Goal: Communication & Community: Ask a question

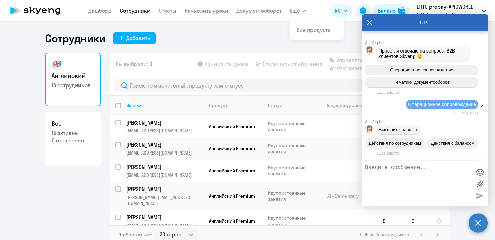
select select "30"
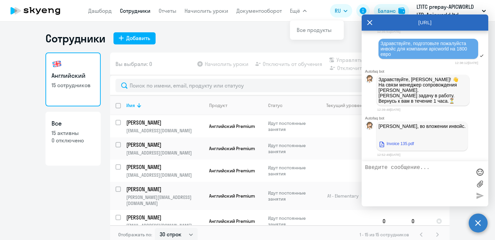
click at [369, 23] on icon at bounding box center [369, 22] width 5 height 16
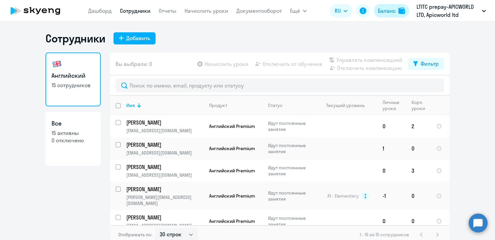
click at [390, 10] on div "Баланс" at bounding box center [387, 11] width 18 height 8
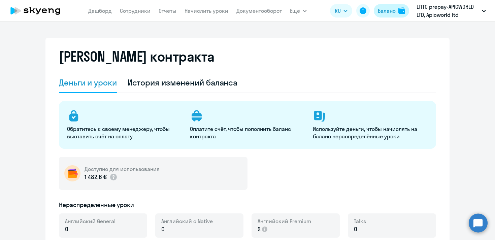
select select "english_adult_not_native_speaker"
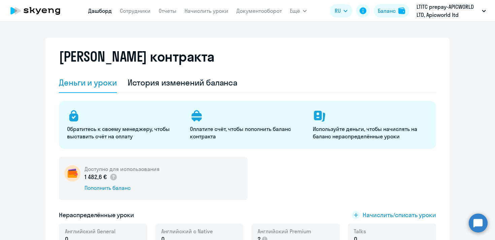
click at [106, 10] on link "Дашборд" at bounding box center [100, 10] width 24 height 7
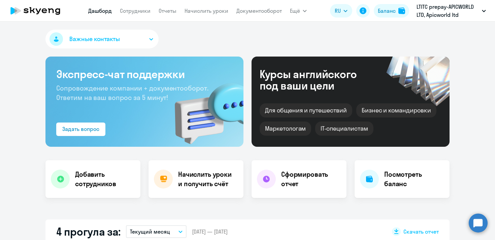
select select "30"
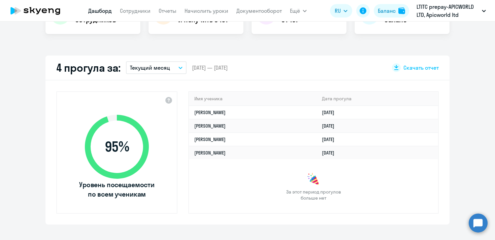
scroll to position [155, 0]
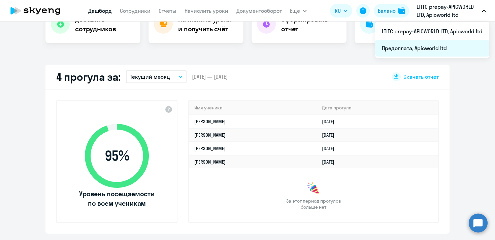
click at [437, 48] on li "Предоплата, Apicworld ltd" at bounding box center [432, 48] width 114 height 17
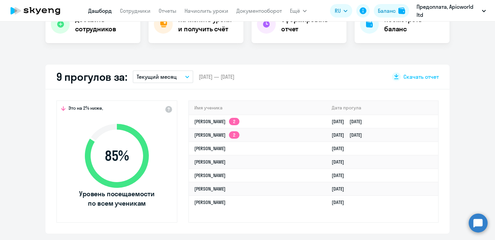
select select "30"
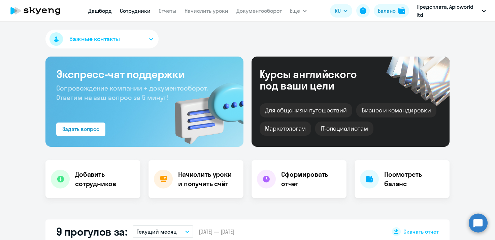
click at [142, 9] on link "Сотрудники" at bounding box center [135, 10] width 31 height 7
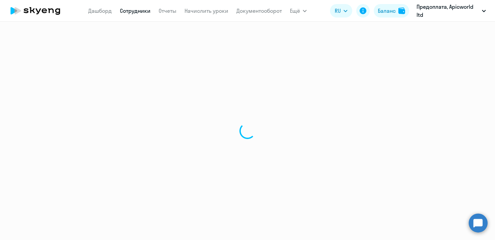
select select "30"
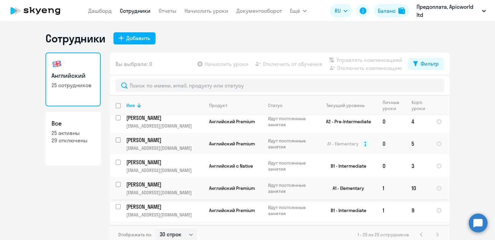
scroll to position [4, 0]
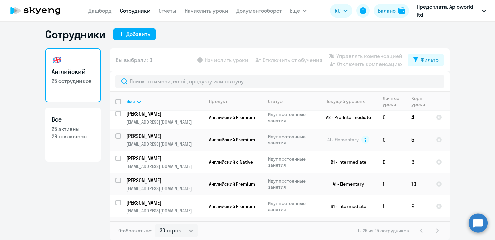
click at [437, 230] on div "1 - 25 из 25 сотрудников" at bounding box center [400, 231] width 84 height 8
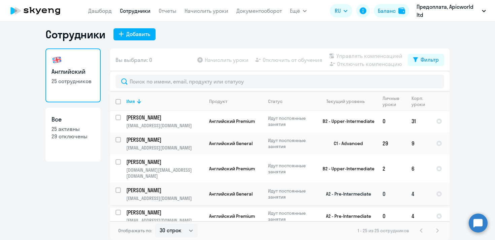
scroll to position [350, 0]
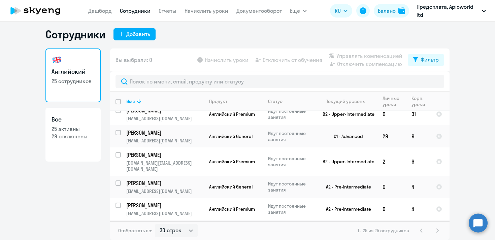
click at [480, 224] on circle at bounding box center [478, 223] width 19 height 19
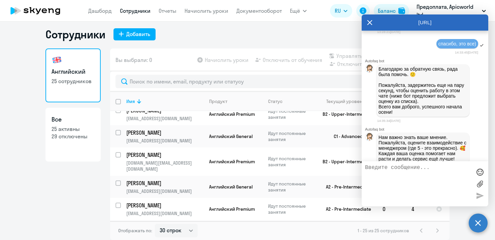
scroll to position [16191, 0]
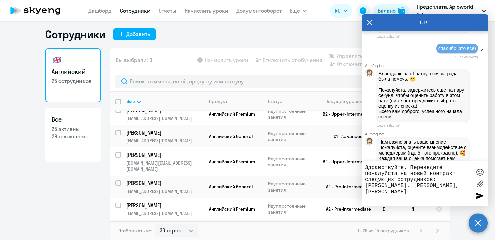
type textarea "Здравствуйте. Переведите пожалуйста на новый контракт следующих сотрудников:[PE…"
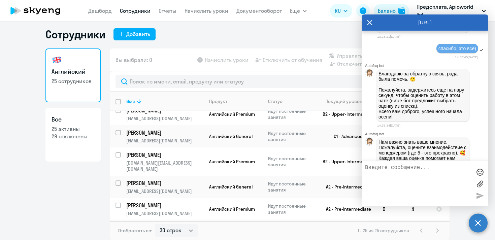
scroll to position [17669, 0]
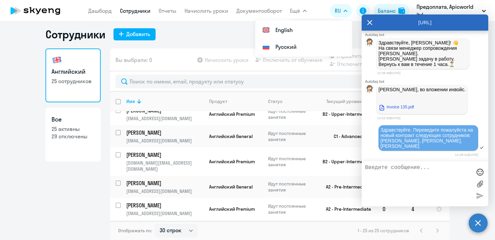
click at [368, 24] on icon at bounding box center [369, 22] width 5 height 5
